Goal: Check status

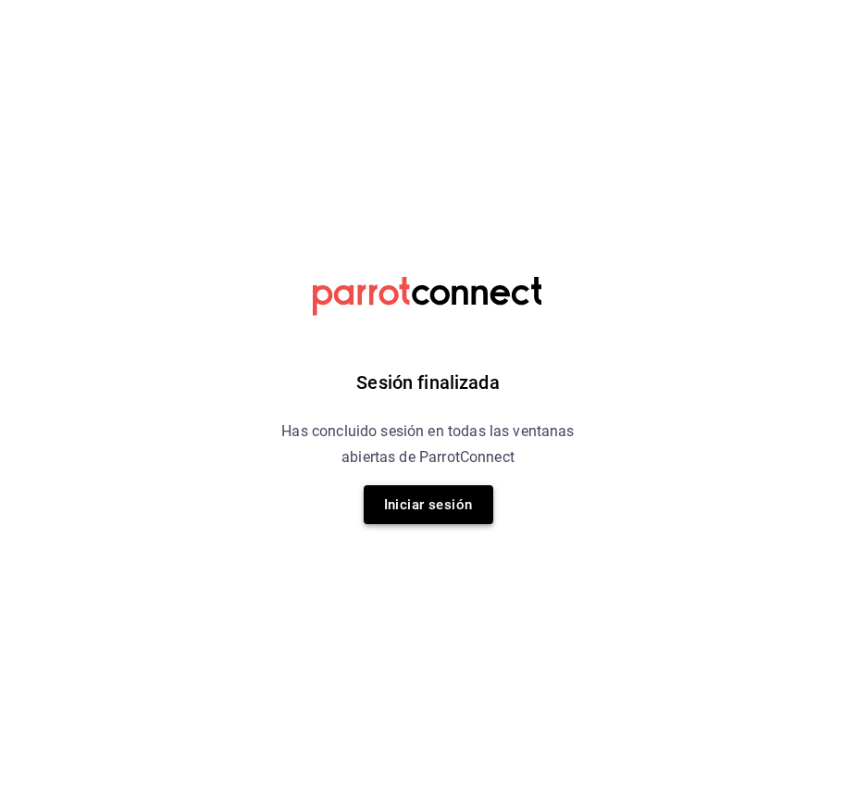
click at [449, 517] on button "Iniciar sesión" at bounding box center [429, 504] width 130 height 39
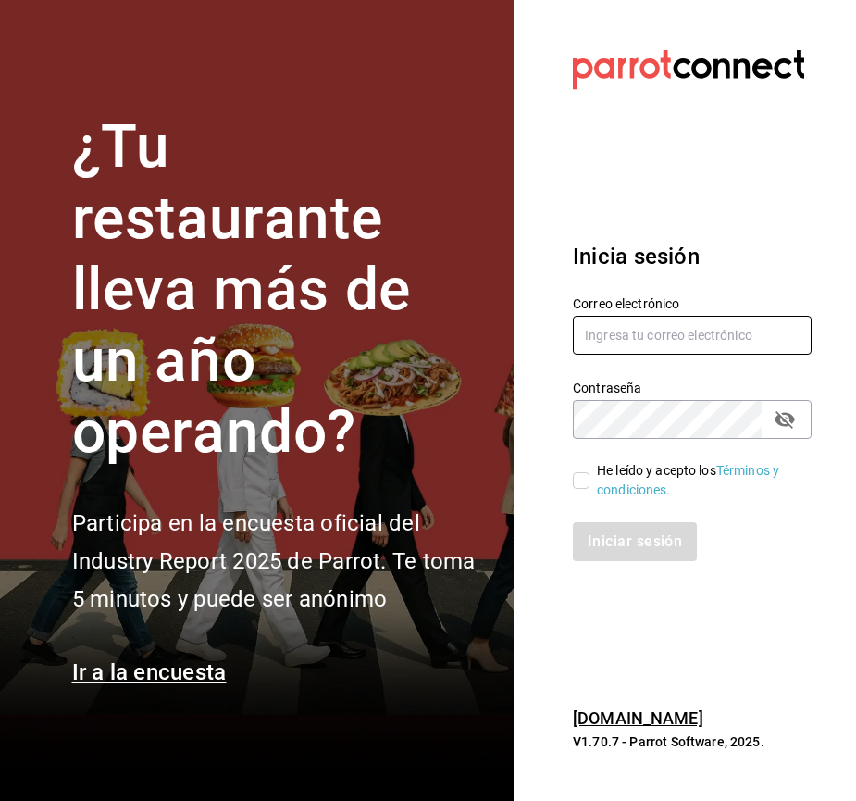
type input "[PERSON_NAME][EMAIL_ADDRESS][DOMAIN_NAME]"
click at [576, 484] on input "He leído y acepto los Términos y condiciones." at bounding box center [581, 480] width 17 height 17
checkbox input "true"
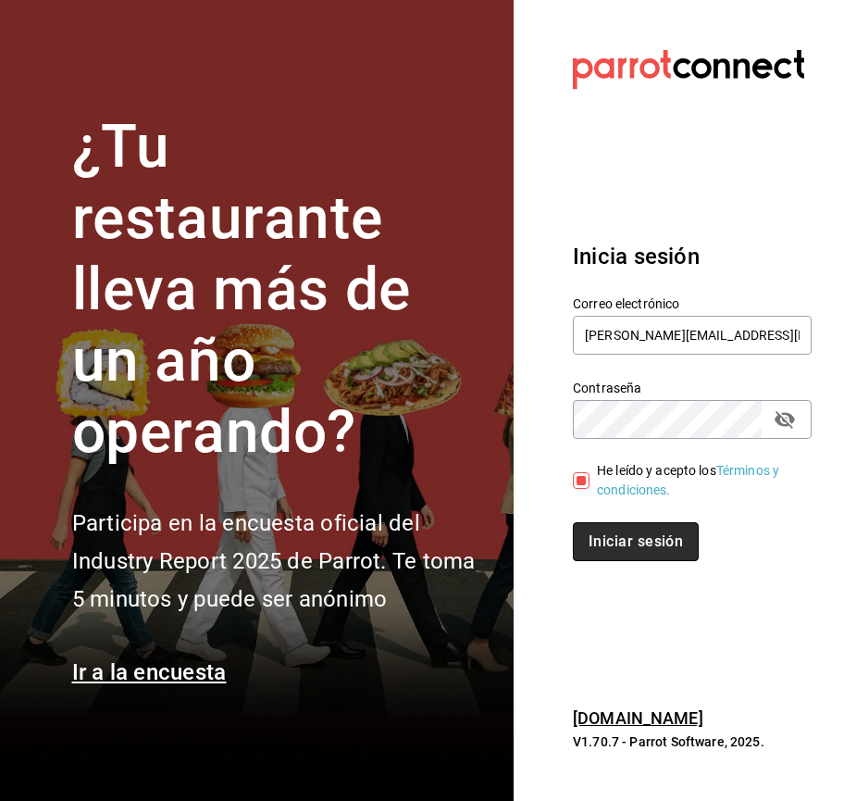
click at [644, 552] on button "Iniciar sesión" at bounding box center [636, 541] width 126 height 39
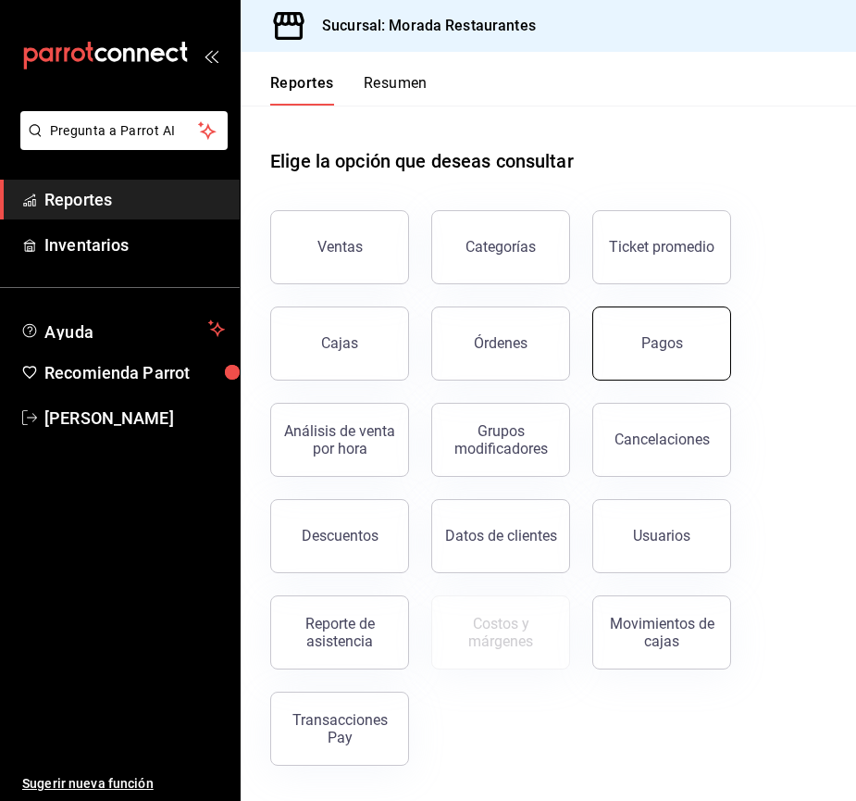
click at [662, 337] on div "Pagos" at bounding box center [663, 343] width 42 height 18
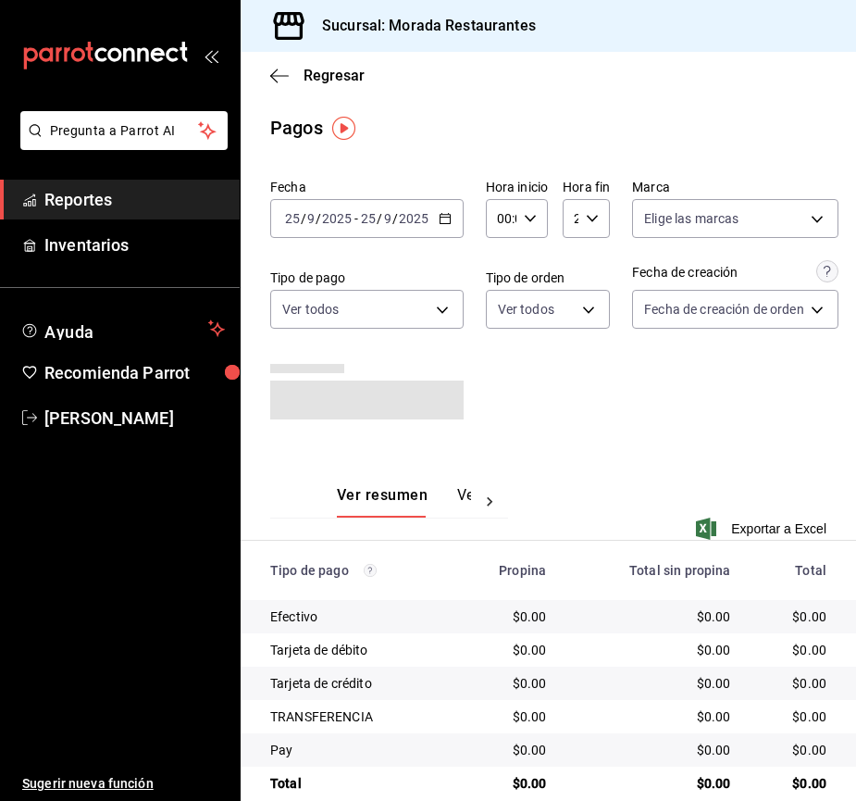
click at [439, 214] on icon "button" at bounding box center [445, 218] width 13 height 13
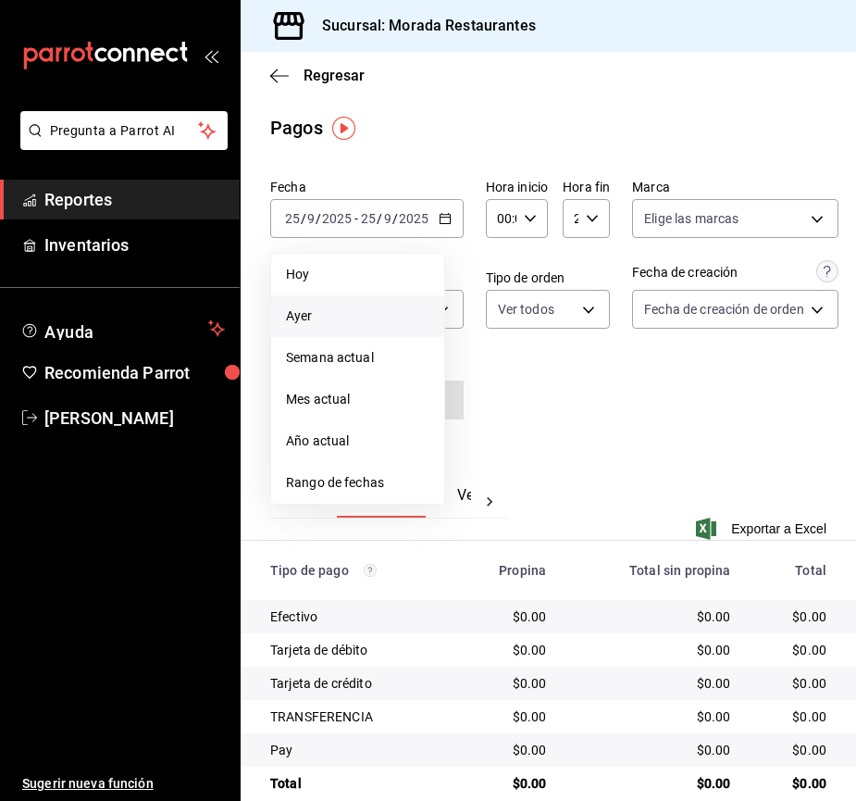
click at [366, 306] on span "Ayer" at bounding box center [357, 315] width 143 height 19
